Goal: Task Accomplishment & Management: Use online tool/utility

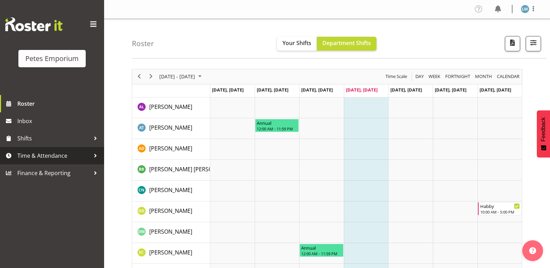
click at [58, 153] on span "Time & Attendance" at bounding box center [53, 155] width 73 height 10
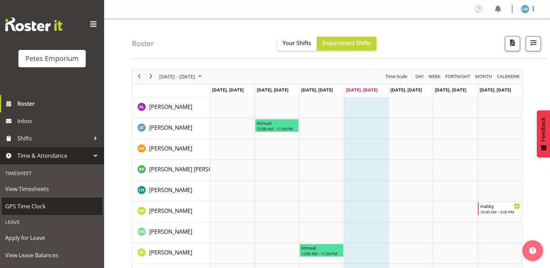
click at [53, 206] on span "GPS Time Clock" at bounding box center [52, 206] width 94 height 10
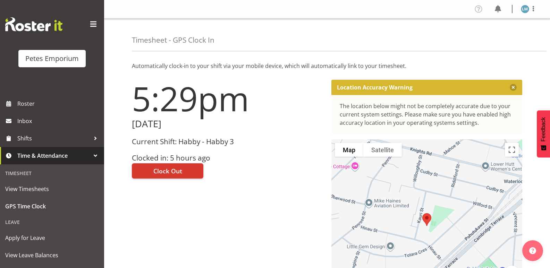
drag, startPoint x: 286, startPoint y: 164, endPoint x: 282, endPoint y: 166, distance: 5.3
click at [286, 164] on div "Clock Out" at bounding box center [227, 170] width 191 height 17
click at [172, 169] on span "Clock Out" at bounding box center [167, 170] width 29 height 9
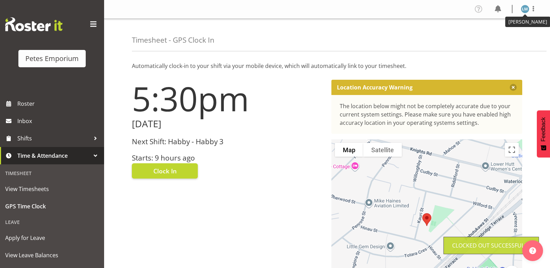
click at [527, 10] on img at bounding box center [524, 9] width 8 height 8
click at [496, 37] on link "Log Out" at bounding box center [503, 36] width 67 height 12
